Goal: Information Seeking & Learning: Find contact information

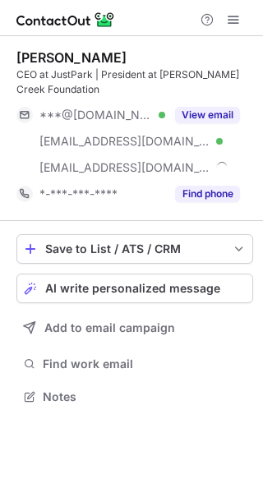
scroll to position [384, 263]
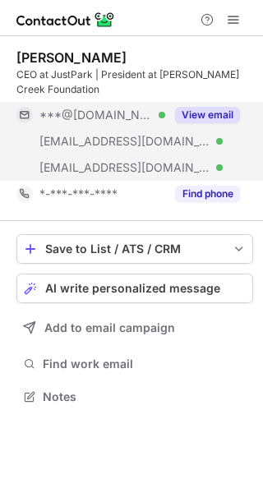
click at [201, 118] on button "View email" at bounding box center [207, 115] width 65 height 16
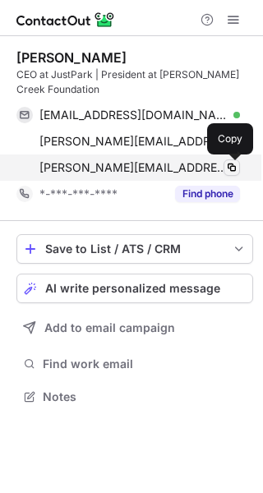
click at [229, 163] on span at bounding box center [231, 167] width 13 height 13
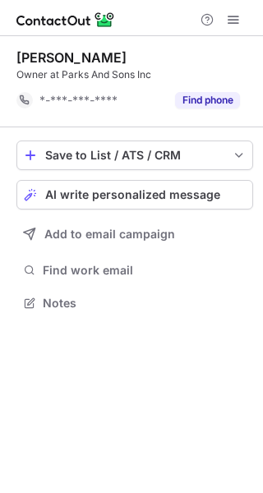
scroll to position [291, 263]
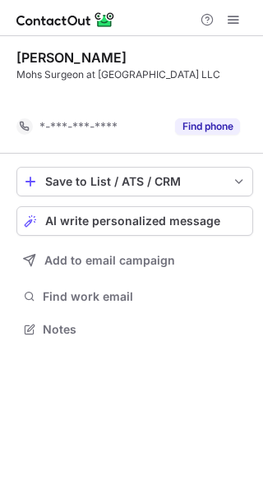
scroll to position [291, 263]
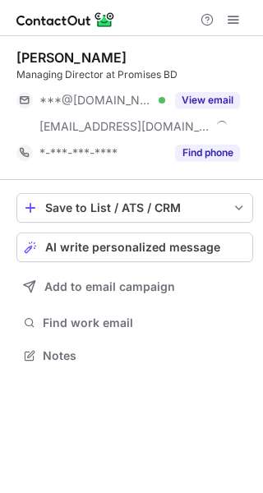
scroll to position [343, 263]
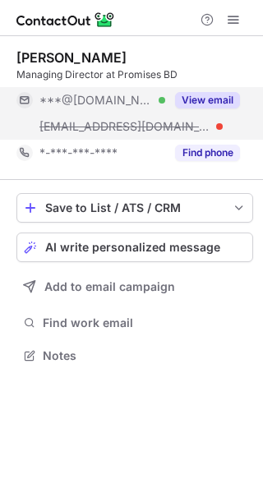
click at [221, 89] on div "View email" at bounding box center [202, 100] width 75 height 26
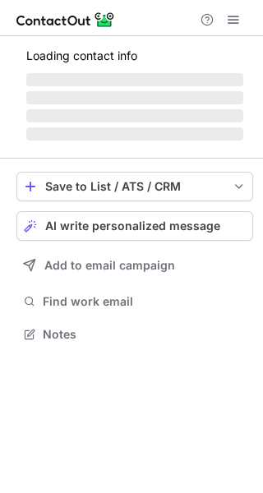
scroll to position [343, 263]
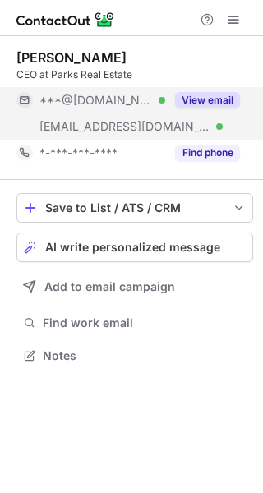
click at [208, 101] on button "View email" at bounding box center [207, 100] width 65 height 16
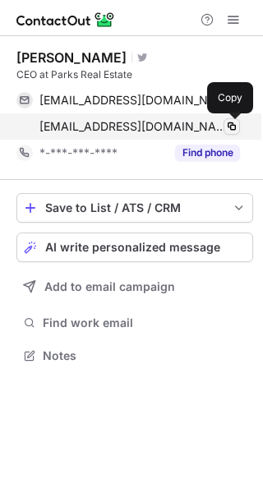
click at [232, 125] on span at bounding box center [231, 126] width 13 height 13
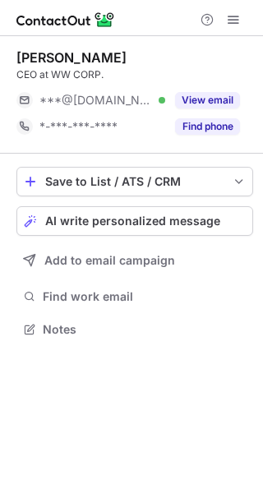
scroll to position [8, 8]
